Goal: Navigation & Orientation: Understand site structure

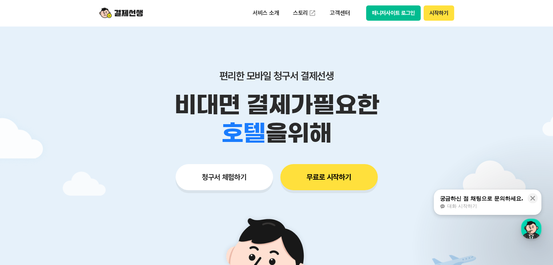
click at [402, 17] on button "매니저사이트 로그인" at bounding box center [393, 12] width 55 height 15
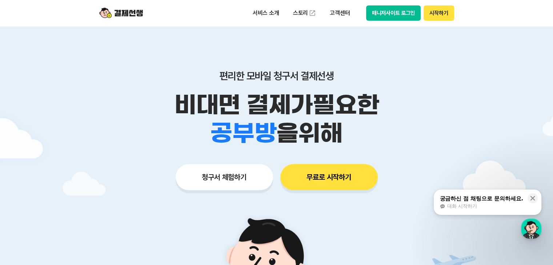
click at [390, 13] on button "매니저사이트 로그인" at bounding box center [393, 12] width 55 height 15
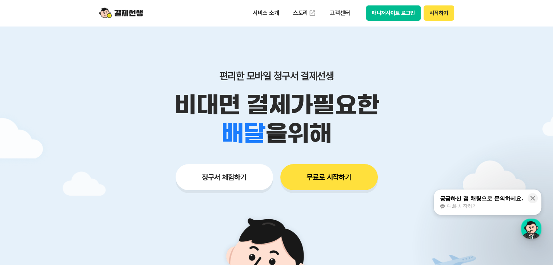
click at [462, 111] on p "비대면 결제가 필요한" at bounding box center [276, 105] width 372 height 28
click at [385, 11] on button "매니저사이트 로그인" at bounding box center [393, 12] width 55 height 15
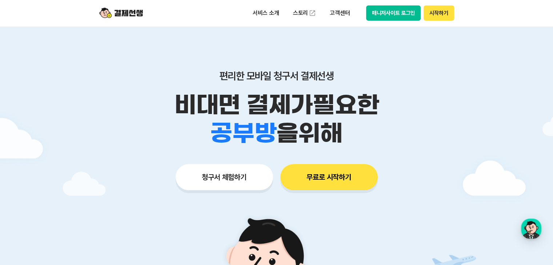
click at [388, 15] on button "매니저사이트 로그인" at bounding box center [393, 12] width 55 height 15
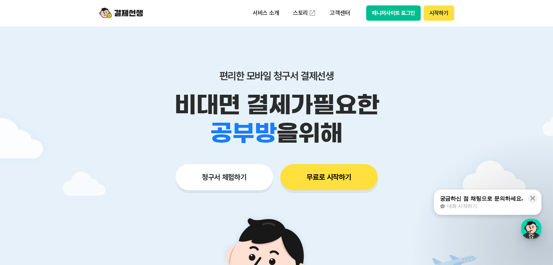
click at [404, 15] on button "매니저사이트 로그인" at bounding box center [393, 12] width 55 height 15
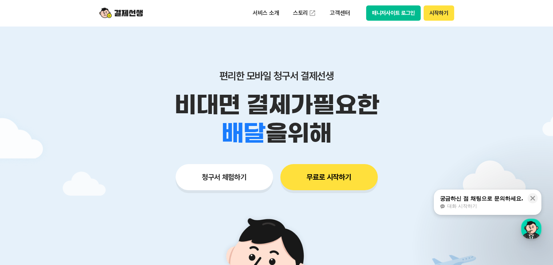
click at [437, 11] on button "시작하기" at bounding box center [438, 12] width 30 height 15
click at [377, 14] on button "매니저사이트 로그인" at bounding box center [393, 12] width 55 height 15
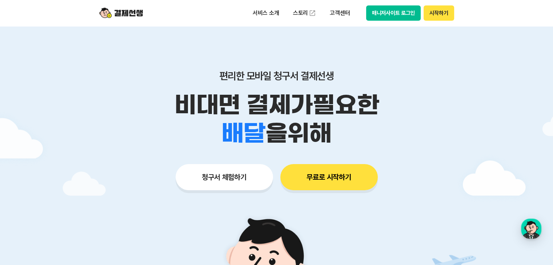
click at [381, 12] on button "매니저사이트 로그인" at bounding box center [393, 12] width 55 height 15
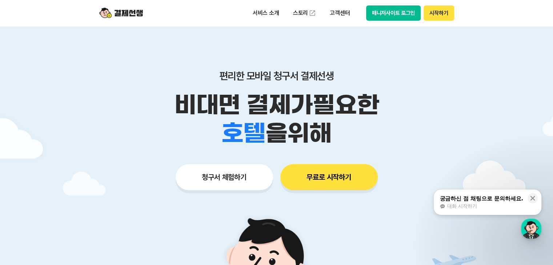
click at [392, 17] on button "매니저사이트 로그인" at bounding box center [393, 12] width 55 height 15
click at [275, 13] on p "서비스 소개" at bounding box center [265, 13] width 37 height 13
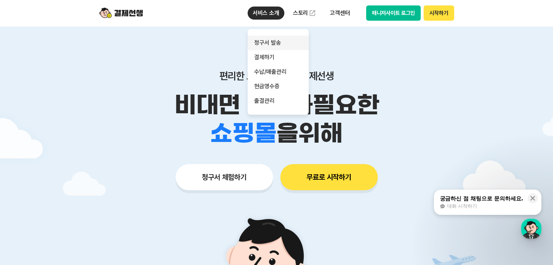
click at [275, 43] on link "청구서 발송" at bounding box center [277, 43] width 61 height 15
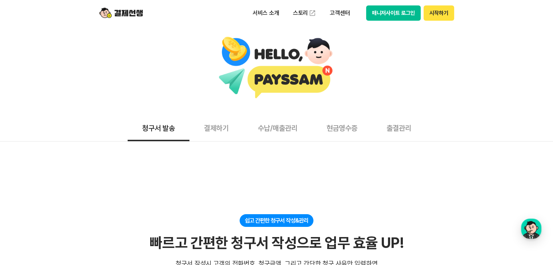
click at [401, 130] on button "출결관리" at bounding box center [399, 127] width 54 height 27
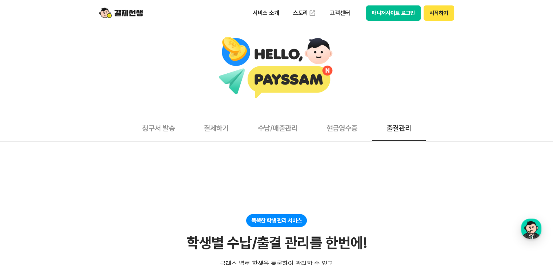
click at [346, 128] on button "현금영수증" at bounding box center [342, 127] width 60 height 27
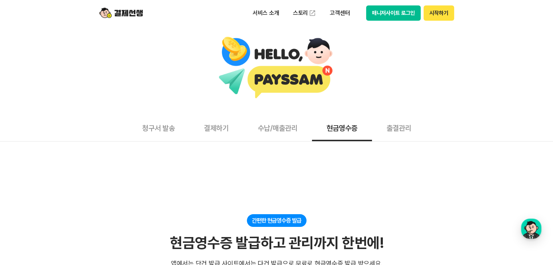
click at [280, 130] on button "수납/매출관리" at bounding box center [277, 127] width 69 height 27
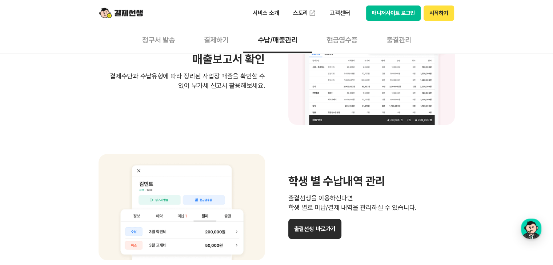
scroll to position [581, 0]
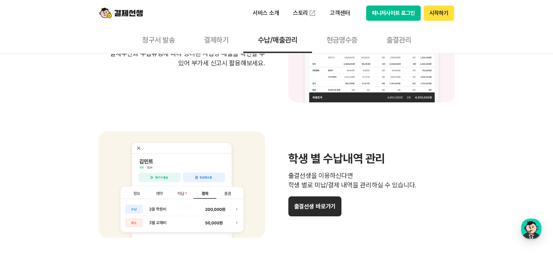
click at [391, 15] on button "매니저사이트 로그인" at bounding box center [393, 12] width 55 height 15
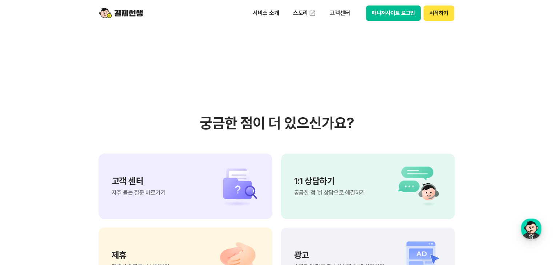
scroll to position [872, 0]
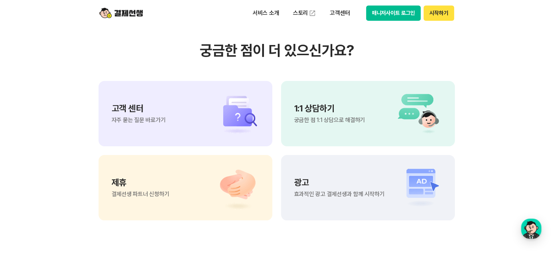
click at [160, 118] on span "자주 묻는 질문 바로가기" at bounding box center [139, 120] width 54 height 6
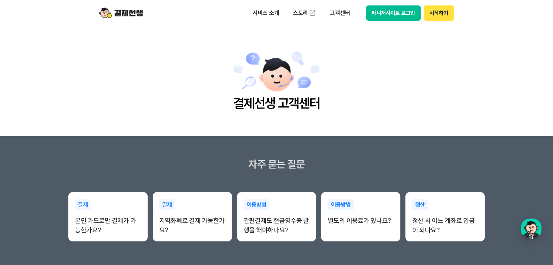
click at [391, 14] on button "매니저사이트 로그인" at bounding box center [393, 12] width 55 height 15
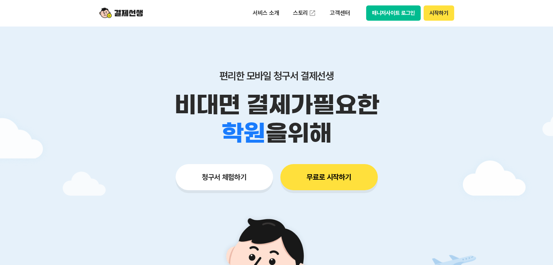
click at [383, 14] on button "매니저사이트 로그인" at bounding box center [393, 12] width 55 height 15
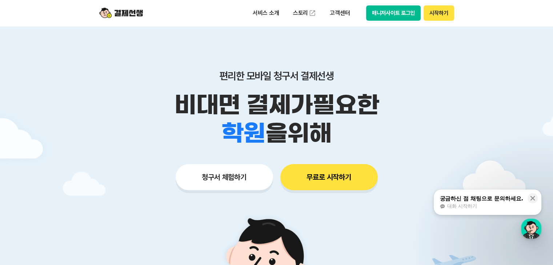
click at [317, 179] on button "무료로 시작하기" at bounding box center [328, 177] width 97 height 26
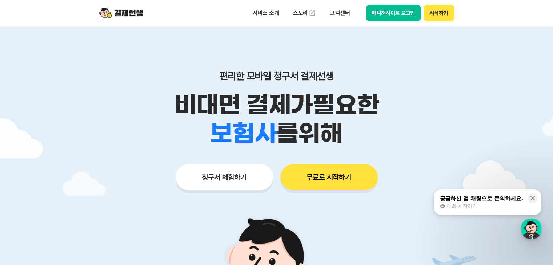
click at [336, 178] on button "무료로 시작하기" at bounding box center [328, 177] width 97 height 26
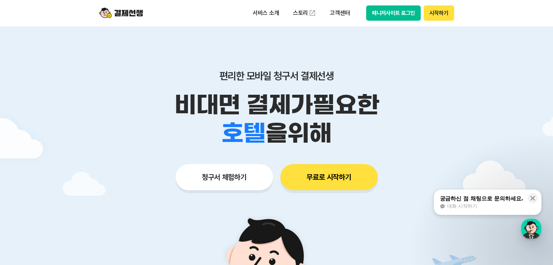
click at [389, 12] on button "매니저사이트 로그인" at bounding box center [393, 12] width 55 height 15
click at [402, 14] on button "매니저사이트 로그인" at bounding box center [393, 12] width 55 height 15
